Goal: Transaction & Acquisition: Download file/media

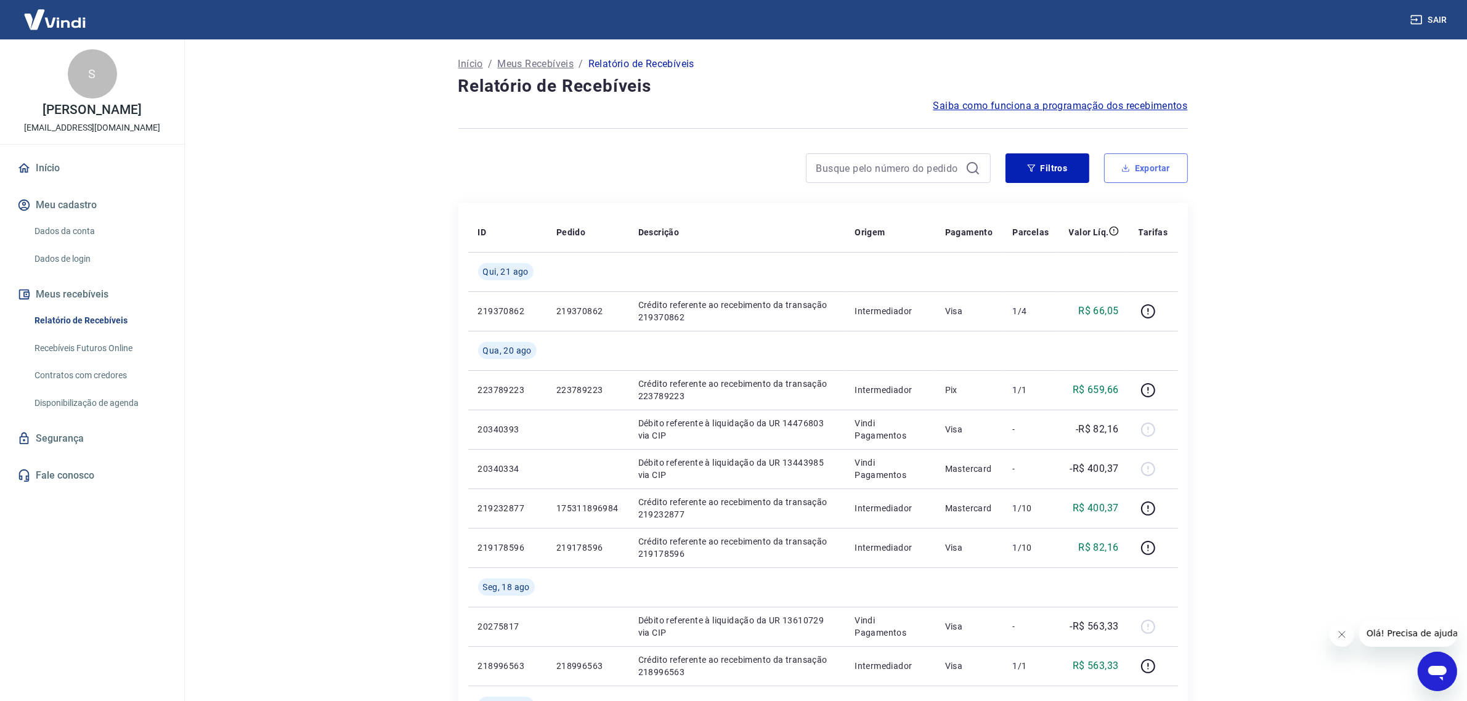
click at [1129, 182] on button "Exportar" at bounding box center [1146, 168] width 84 height 30
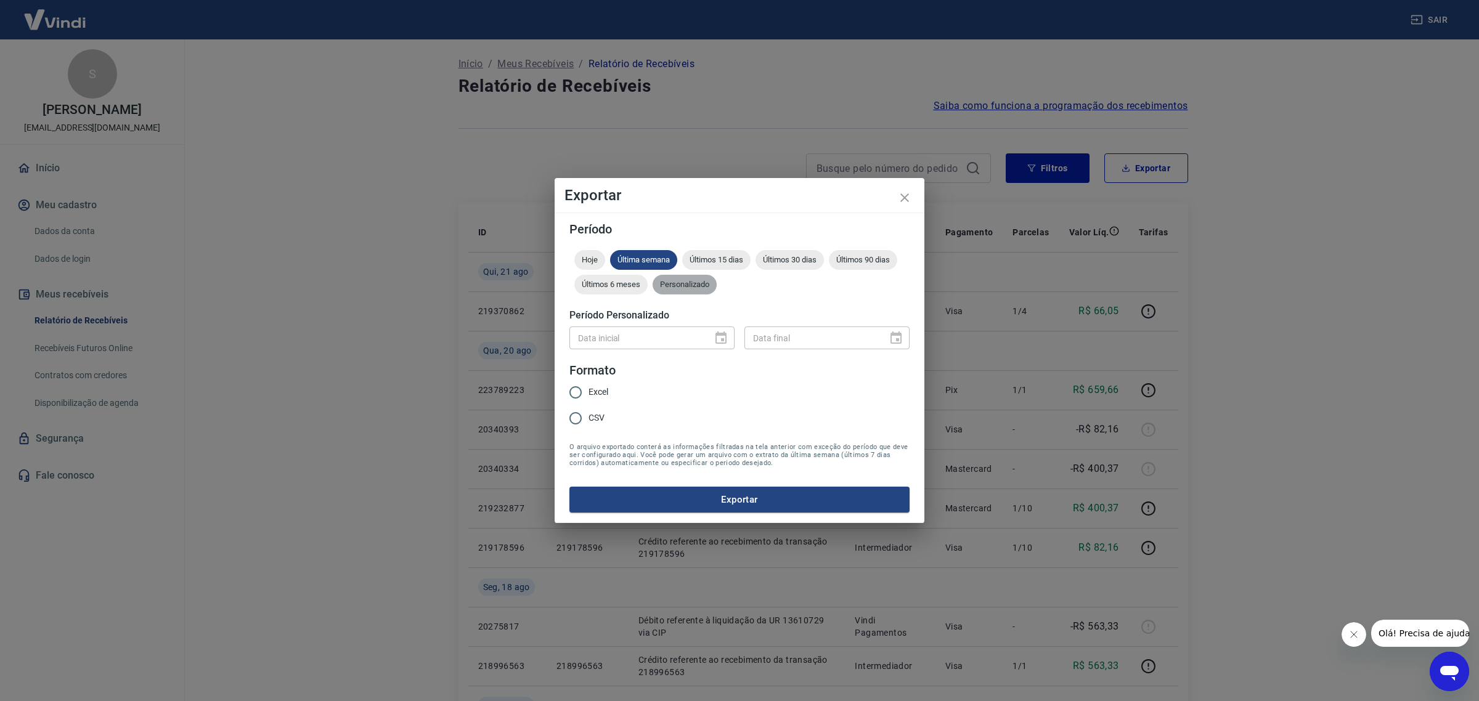
click at [701, 289] on span "Personalizado" at bounding box center [685, 284] width 64 height 9
click at [723, 333] on icon "Choose date" at bounding box center [720, 338] width 11 height 12
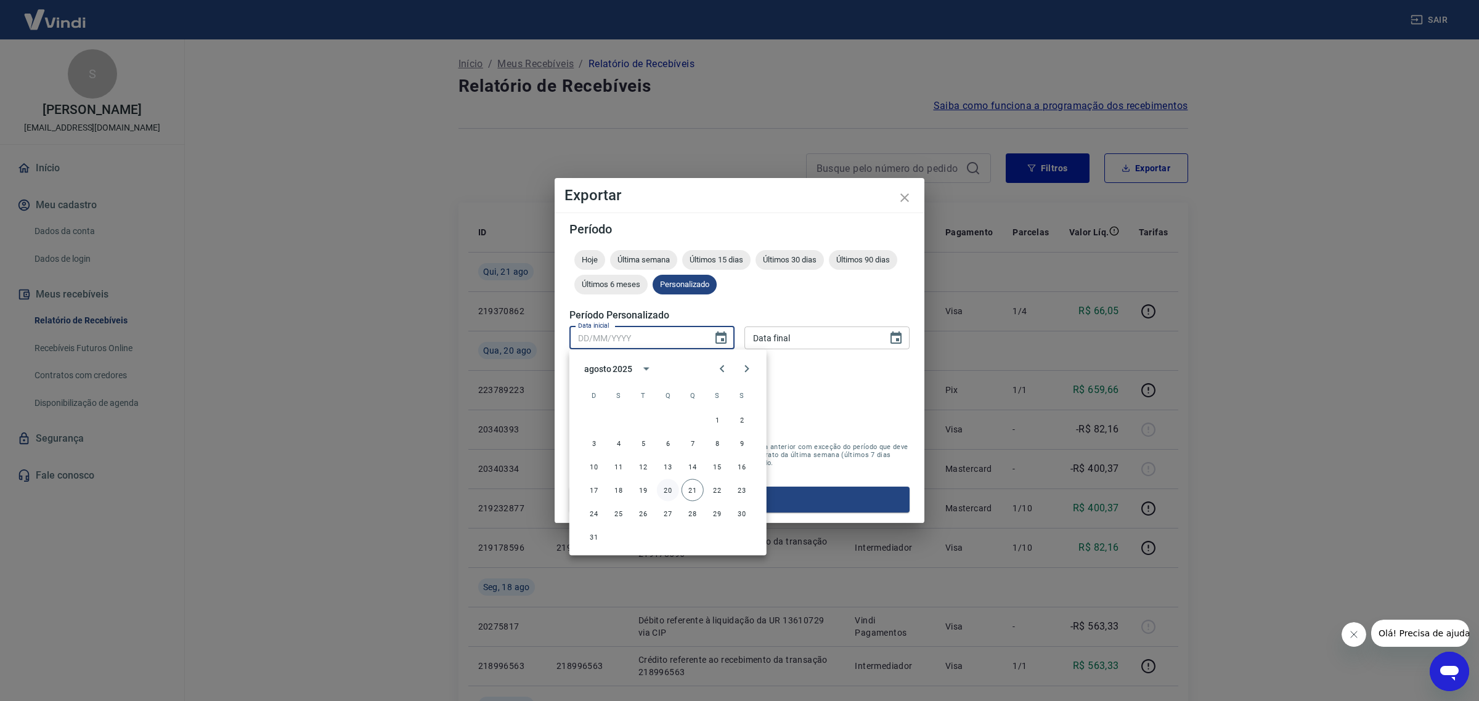
click at [667, 488] on button "20" at bounding box center [668, 490] width 22 height 22
type input "[DATE]"
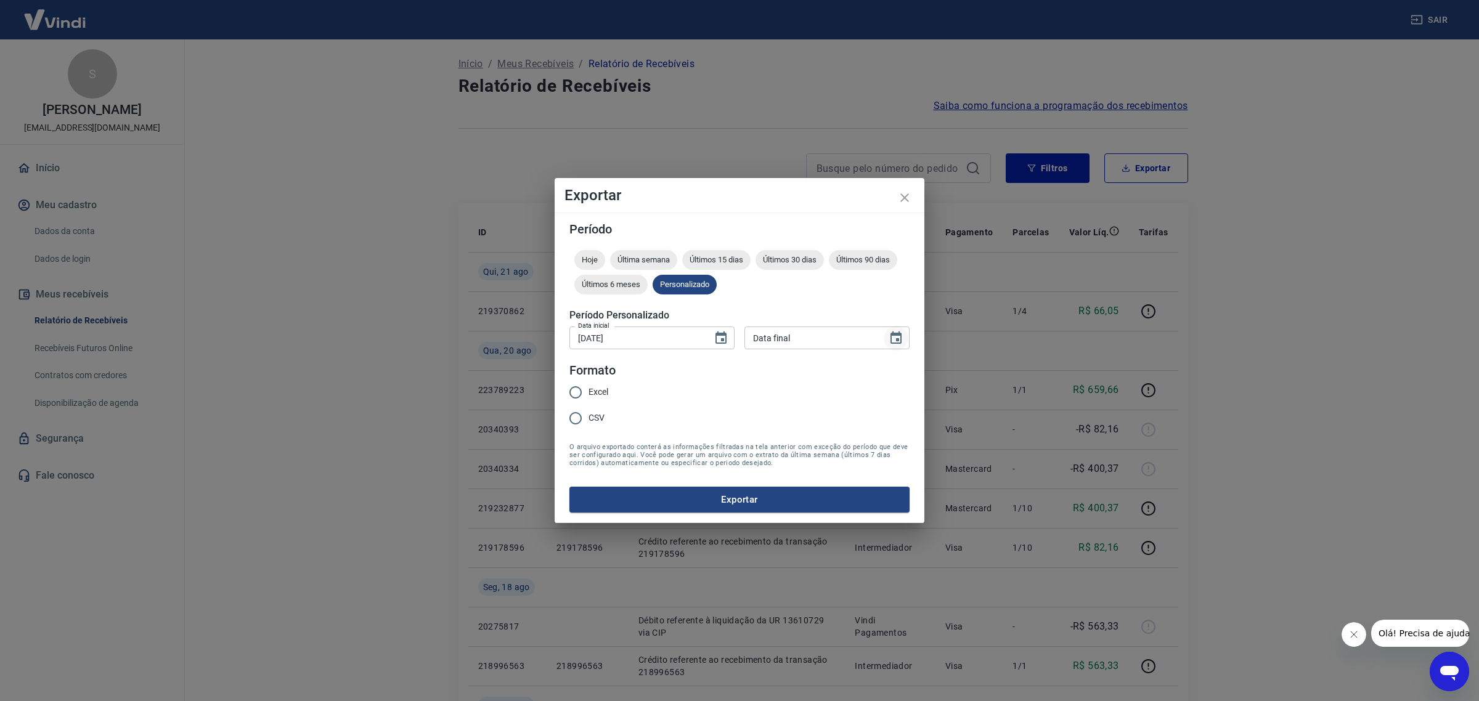
click at [898, 337] on icon "Choose date" at bounding box center [896, 338] width 15 height 15
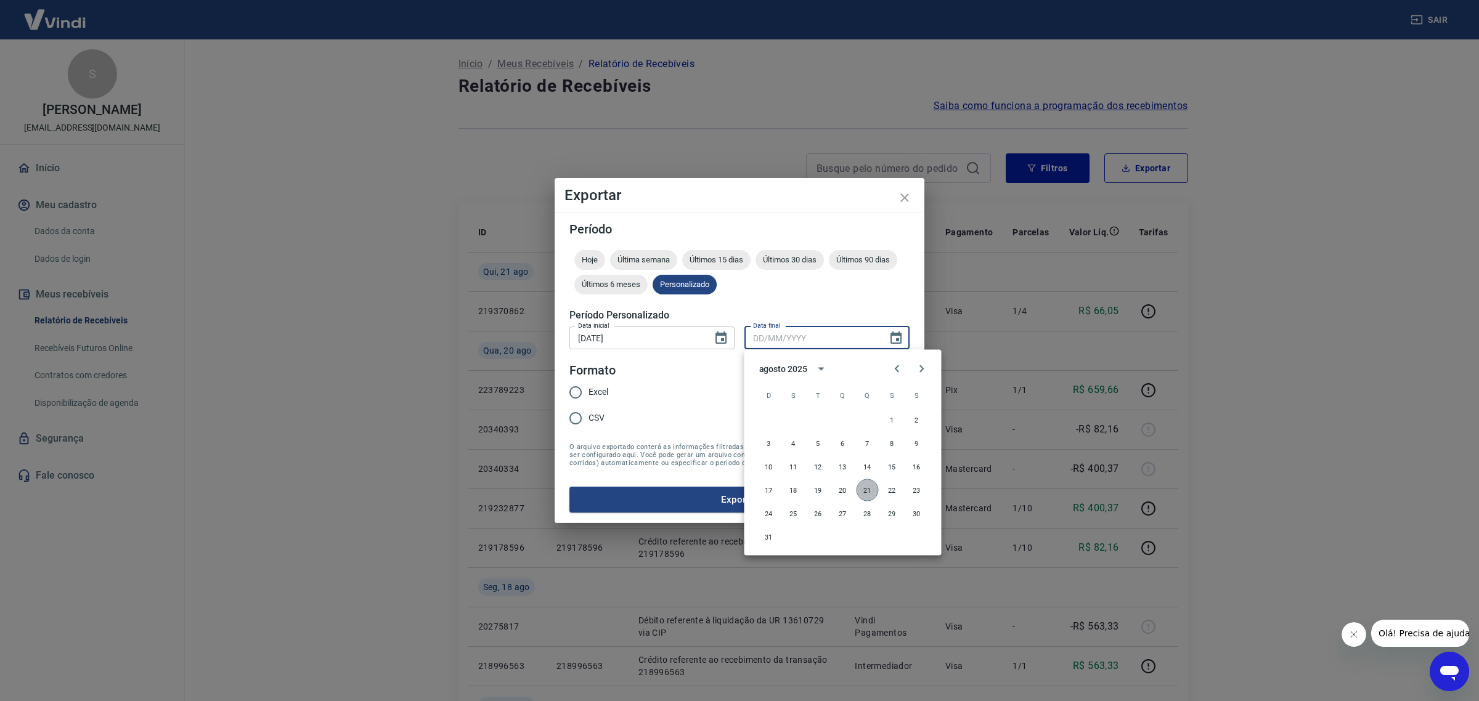
click at [868, 487] on button "21" at bounding box center [867, 490] width 22 height 22
type input "[DATE]"
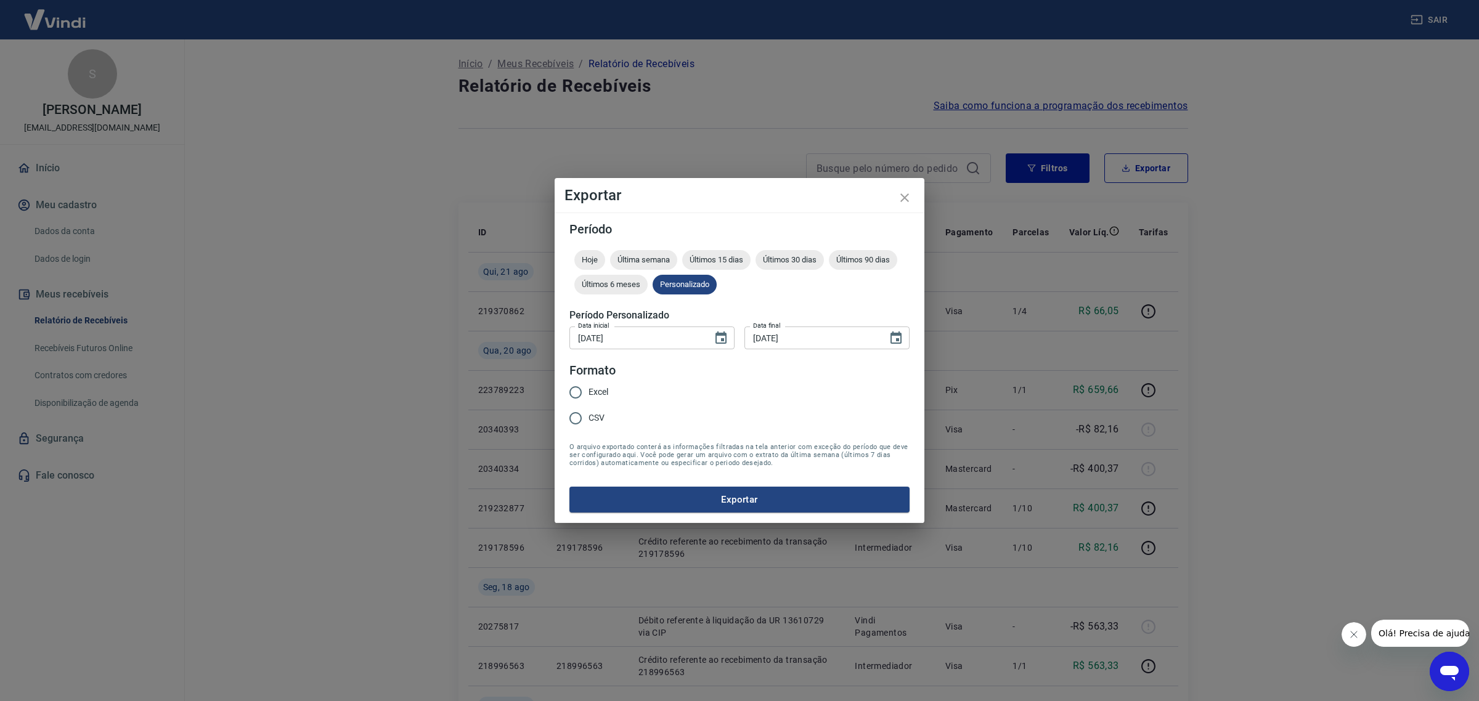
click at [603, 391] on span "Excel" at bounding box center [598, 392] width 20 height 13
click at [588, 391] on input "Excel" at bounding box center [576, 393] width 26 height 26
radio input "true"
click at [723, 494] on button "Exportar" at bounding box center [739, 500] width 340 height 26
